Goal: Information Seeking & Learning: Find specific fact

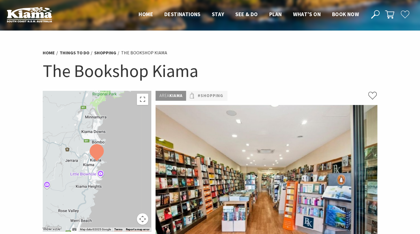
click at [377, 11] on icon at bounding box center [375, 14] width 8 height 8
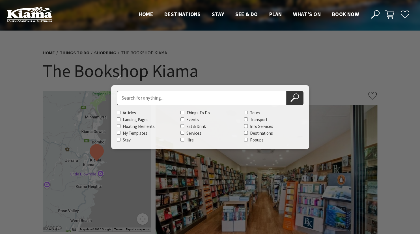
paste input "[PERSON_NAME], For Whom the Bell Tolls"
type input "[PERSON_NAME], For Whom the Bell Tolls"
click at [286, 91] on button "Search Now" at bounding box center [294, 98] width 17 height 14
